Goal: Task Accomplishment & Management: Complete application form

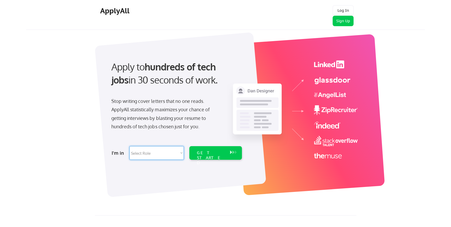
click at [168, 152] on select "Select Role Software Engineering Product Management Customer Success Sales UI/U…" at bounding box center [156, 153] width 54 height 14
select select ""sales""
click at [129, 146] on select "Select Role Software Engineering Product Management Customer Success Sales UI/U…" at bounding box center [156, 153] width 54 height 14
select select ""sales""
click at [207, 153] on div "GET STARTED" at bounding box center [210, 157] width 28 height 15
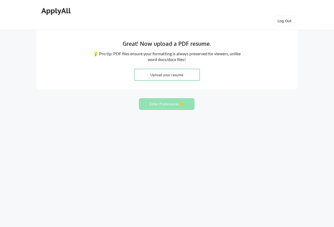
click at [180, 76] on input "file" at bounding box center [166, 74] width 65 height 11
type input "C:\fakepath\Samuel Kelly Resume -.docx"
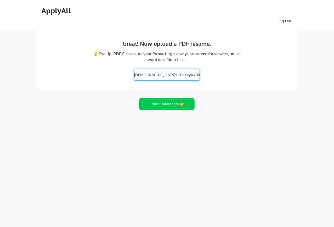
click at [179, 77] on input "file" at bounding box center [166, 74] width 65 height 11
type input "C:\fakepath\Samuel Kelly Resume -.pdf"
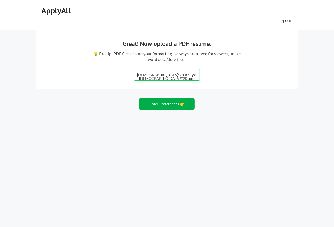
click at [170, 108] on button "Enter Preferences 👉" at bounding box center [167, 104] width 56 height 12
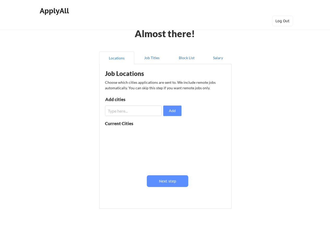
click at [121, 111] on input "input" at bounding box center [133, 110] width 57 height 10
click at [134, 108] on input "input" at bounding box center [133, 110] width 57 height 10
type input "[GEOGRAPHIC_DATA], [GEOGRAPHIC_DATA]"
click at [177, 110] on button "Add" at bounding box center [172, 110] width 18 height 10
click at [113, 107] on input "input" at bounding box center [133, 110] width 57 height 10
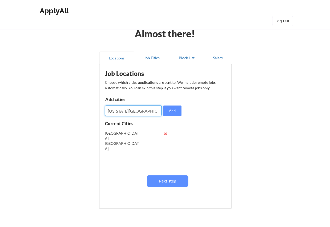
click at [130, 111] on input "input" at bounding box center [133, 110] width 57 height 10
type input "[US_STATE], [GEOGRAPHIC_DATA]"
click at [170, 110] on button "Add" at bounding box center [172, 110] width 18 height 10
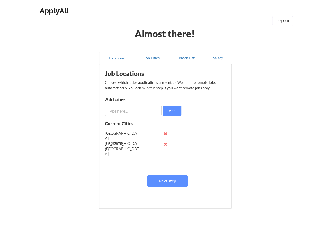
click at [119, 112] on input "input" at bounding box center [133, 110] width 57 height 10
type input "A"
type input "[US_STATE][GEOGRAPHIC_DATA], [GEOGRAPHIC_DATA]"
click at [177, 111] on button "Add" at bounding box center [172, 110] width 18 height 10
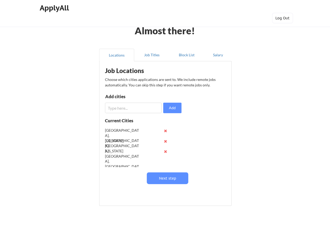
scroll to position [24, 0]
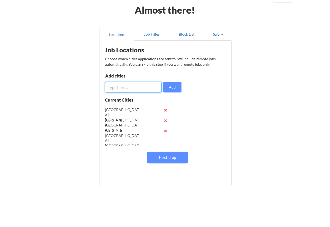
click at [118, 86] on input "input" at bounding box center [133, 87] width 57 height 10
type input "[GEOGRAPHIC_DATA], [GEOGRAPHIC_DATA]"
click at [171, 88] on button "Add" at bounding box center [172, 87] width 18 height 10
click at [121, 88] on input "input" at bounding box center [133, 87] width 57 height 10
type input "F"
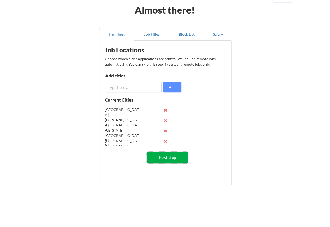
click at [166, 161] on button "Next step" at bounding box center [168, 157] width 42 height 12
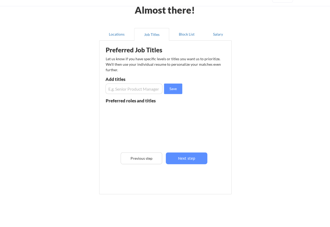
click at [127, 88] on input "input" at bounding box center [134, 88] width 57 height 10
type input "S"
click at [133, 89] on input "input" at bounding box center [134, 88] width 57 height 10
type input "HR Business Partner"
click at [172, 89] on button "Save" at bounding box center [173, 88] width 18 height 10
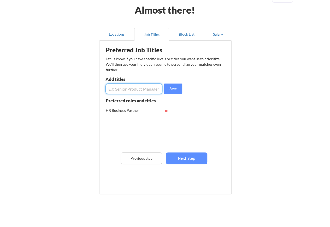
click at [121, 89] on input "input" at bounding box center [134, 88] width 57 height 10
type input "Program Manager"
click at [167, 88] on button "Save" at bounding box center [173, 88] width 18 height 10
click at [120, 90] on input "input" at bounding box center [134, 88] width 57 height 10
type input "Project Manager"
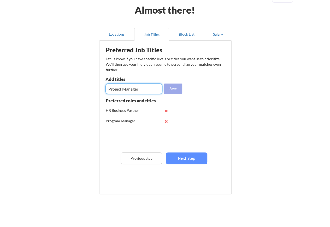
click at [172, 89] on button "Save" at bounding box center [173, 88] width 18 height 10
click at [118, 89] on input "input" at bounding box center [134, 88] width 57 height 10
click at [120, 88] on input "input" at bounding box center [134, 88] width 57 height 10
paste input "Administrative management"
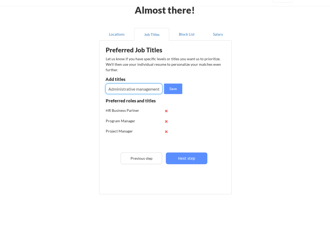
click at [136, 88] on input "input" at bounding box center [134, 88] width 57 height 10
type input "Administrative Manager"
click at [175, 86] on button "Save" at bounding box center [173, 88] width 18 height 10
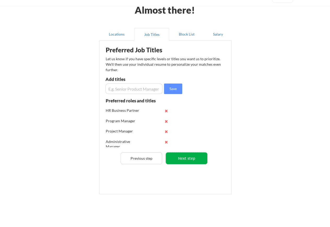
click at [193, 157] on button "Next step" at bounding box center [187, 158] width 42 height 12
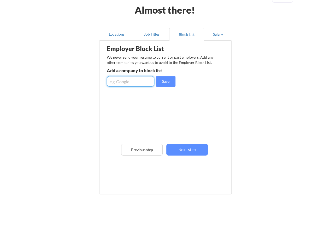
click at [128, 79] on input "input" at bounding box center [131, 81] width 48 height 10
type input "Hartwood Consulting Group"
click at [167, 84] on button "Save" at bounding box center [166, 81] width 20 height 10
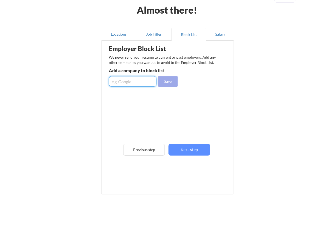
scroll to position [0, 0]
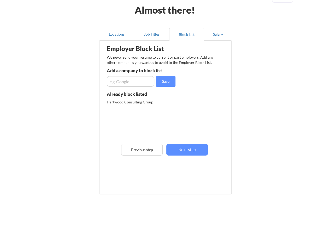
click at [128, 81] on input "input" at bounding box center [131, 81] width 48 height 10
type input "Hartwood CG"
click at [169, 80] on button "Save" at bounding box center [166, 81] width 20 height 10
click at [195, 151] on button "Next step" at bounding box center [187, 149] width 42 height 12
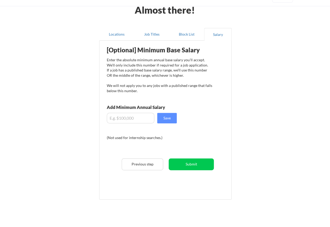
click at [130, 115] on input "input" at bounding box center [131, 118] width 48 height 10
type input "$120,000"
click at [169, 116] on button "Save" at bounding box center [167, 118] width 20 height 10
click at [194, 165] on button "Submit" at bounding box center [191, 164] width 45 height 12
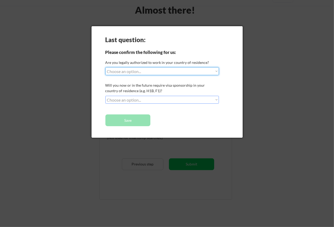
click at [181, 71] on select "Choose an option... Yes, I am a [DEMOGRAPHIC_DATA] Citizen Yes, I am a [DEMOGRA…" at bounding box center [162, 71] width 114 height 8
select select ""yes__i_am_a_[DEMOGRAPHIC_DATA]""
click at [105, 67] on select "Choose an option... Yes, I am a [DEMOGRAPHIC_DATA] Citizen Yes, I am a [DEMOGRA…" at bounding box center [162, 71] width 114 height 8
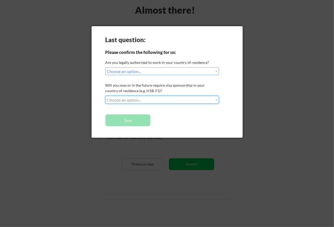
click at [183, 102] on select "Choose an option... No, I will not need sponsorship Yes, I will need sponsorship" at bounding box center [162, 100] width 114 height 8
select select ""no__i_will_not_need_sponsorship""
click at [105, 96] on select "Choose an option... No, I will not need sponsorship Yes, I will need sponsorship" at bounding box center [162, 100] width 114 height 8
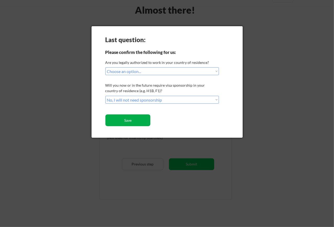
click at [137, 119] on button "Save" at bounding box center [127, 120] width 45 height 12
